Goal: Task Accomplishment & Management: Complete application form

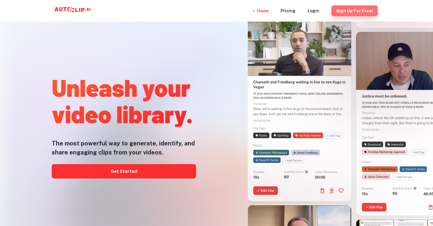
click at [362, 11] on button "Sign Up for free!" at bounding box center [354, 10] width 46 height 11
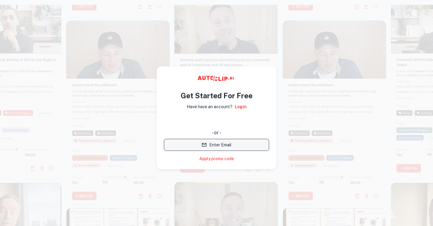
click at [218, 146] on button "Enter Email" at bounding box center [216, 145] width 105 height 12
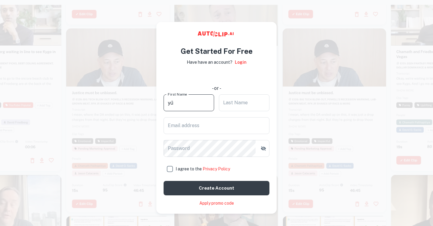
type input "yū"
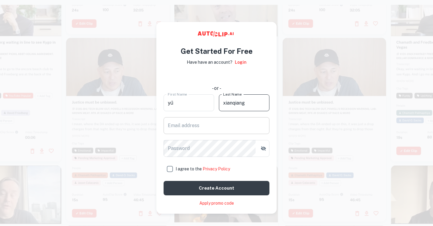
type input "xianqiang"
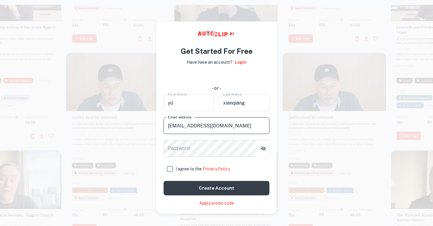
type input "[EMAIL_ADDRESS][DOMAIN_NAME]"
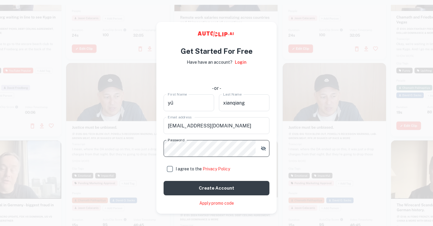
click at [171, 170] on input "I agree to the Privacy Policy" at bounding box center [170, 169] width 12 height 12
checkbox input "true"
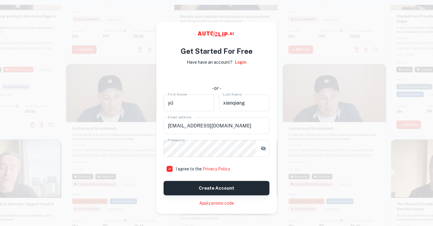
click at [177, 186] on button "Create account" at bounding box center [217, 188] width 106 height 14
